Goal: Task Accomplishment & Management: Complete application form

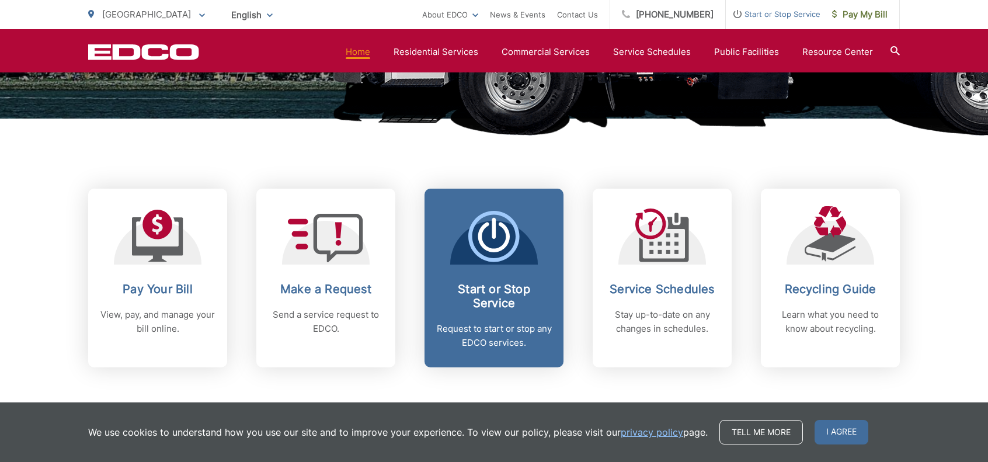
scroll to position [409, 0]
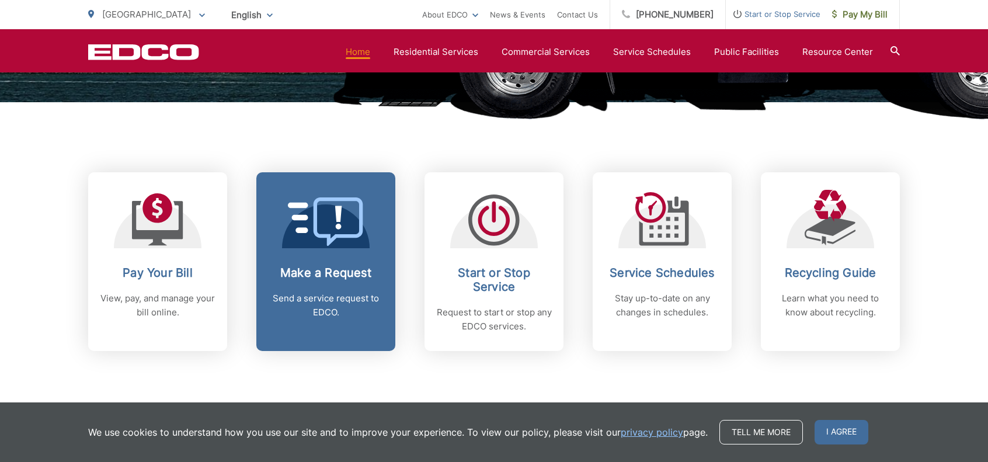
click at [343, 265] on link "Make a Request Send a service request to EDCO." at bounding box center [325, 261] width 139 height 179
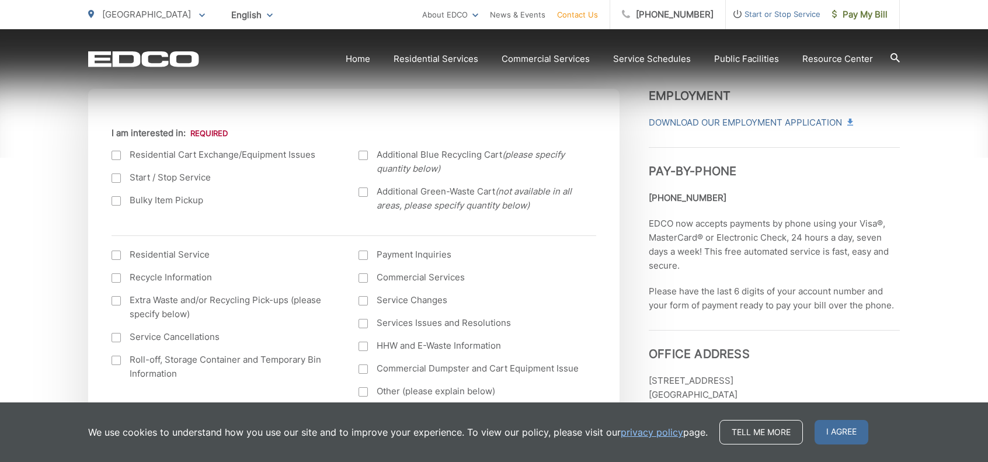
scroll to position [409, 0]
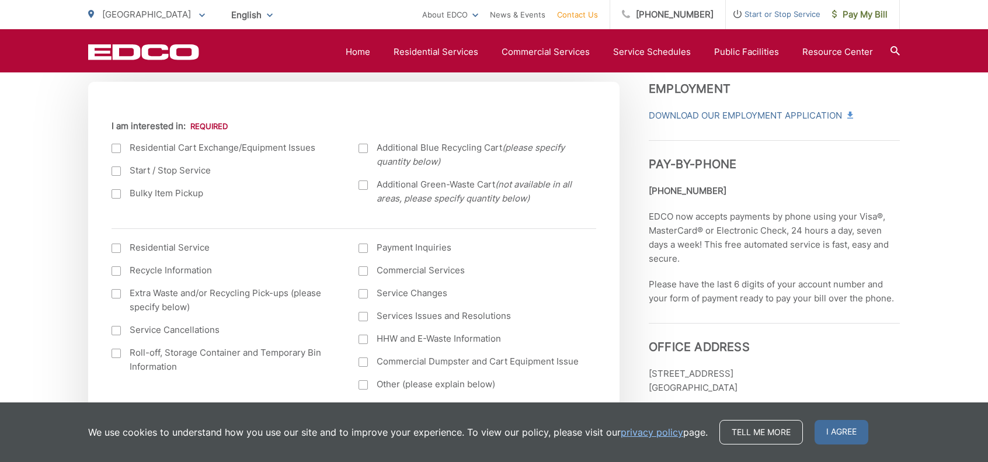
click at [116, 192] on div at bounding box center [116, 193] width 9 height 9
click at [0, 0] on input "Bulky Item Pickup" at bounding box center [0, 0] width 0 height 0
drag, startPoint x: 804, startPoint y: 440, endPoint x: 777, endPoint y: 432, distance: 28.1
click at [804, 440] on div "Tell me more I agree" at bounding box center [794, 432] width 149 height 25
click at [777, 432] on link "Tell me more" at bounding box center [762, 432] width 84 height 25
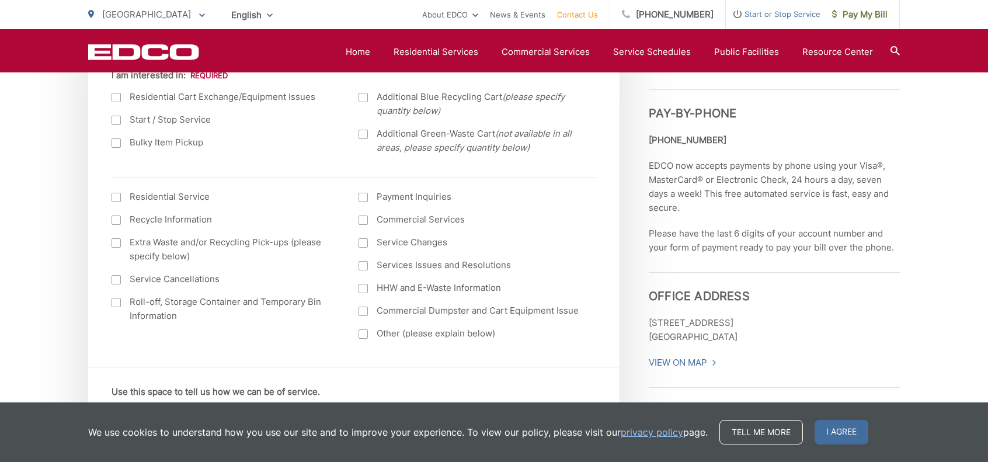
scroll to position [465, 0]
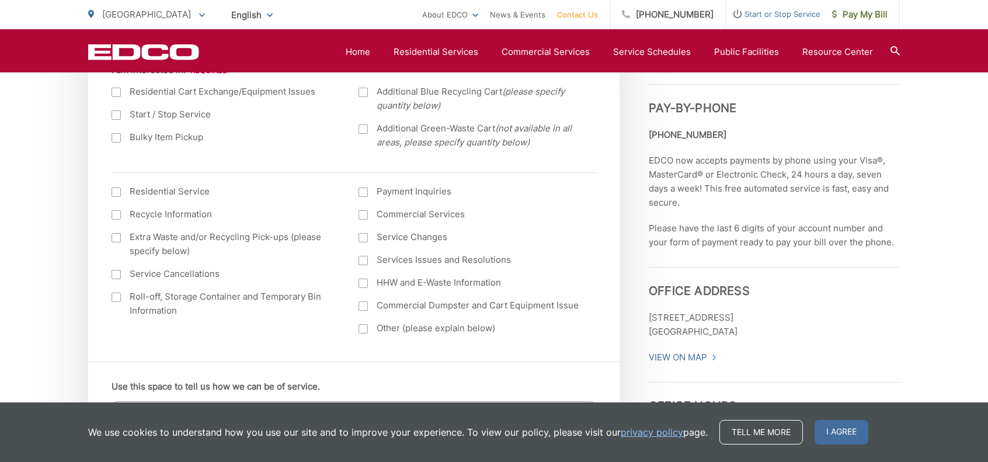
click at [153, 190] on label "Residential Service" at bounding box center [224, 192] width 224 height 14
click at [0, 0] on input "I am interested in: (continued) *" at bounding box center [0, 0] width 0 height 0
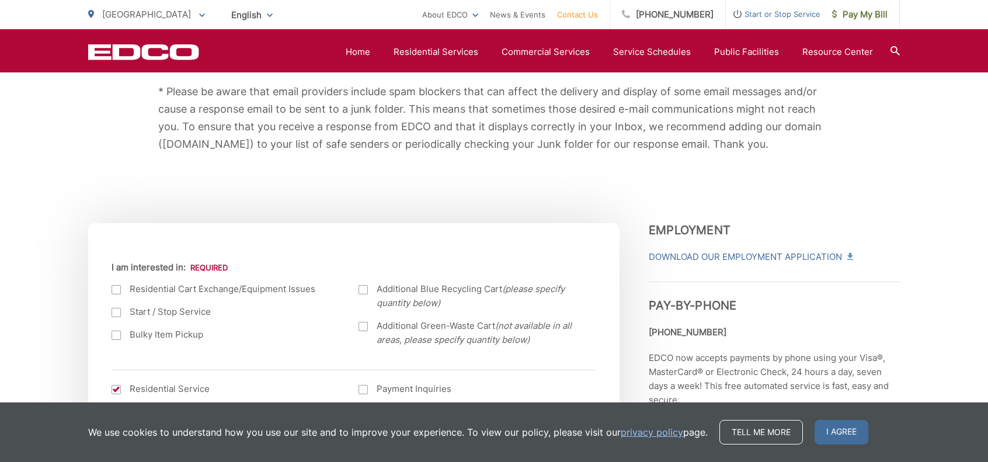
scroll to position [167, 0]
